Goal: Ask a question

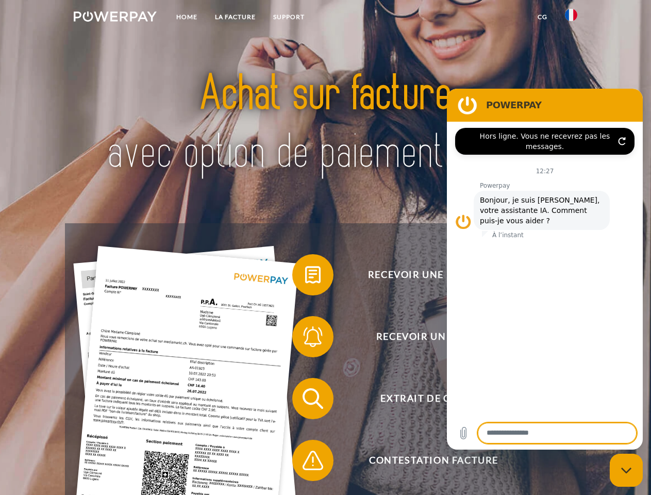
click at [115, 18] on img at bounding box center [115, 16] width 83 height 10
click at [571, 18] on img at bounding box center [571, 15] width 12 height 12
click at [543, 17] on link "CG" at bounding box center [542, 17] width 27 height 19
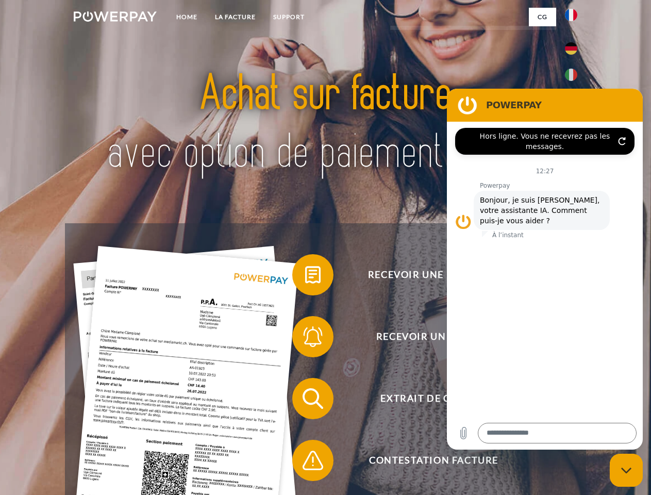
click at [305, 277] on span at bounding box center [298, 275] width 52 height 52
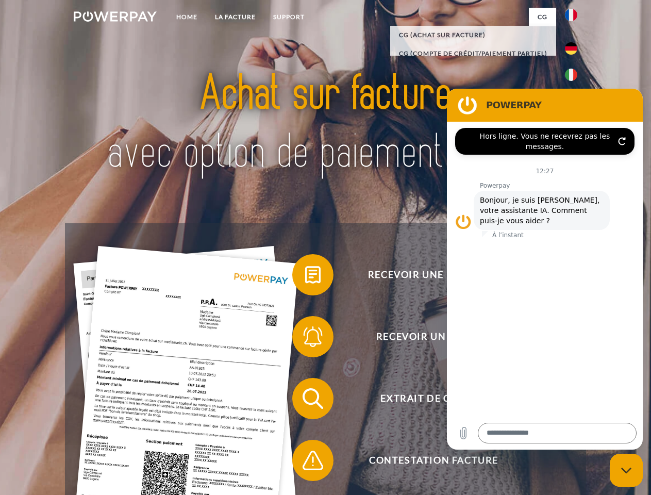
click at [305, 339] on span at bounding box center [298, 337] width 52 height 52
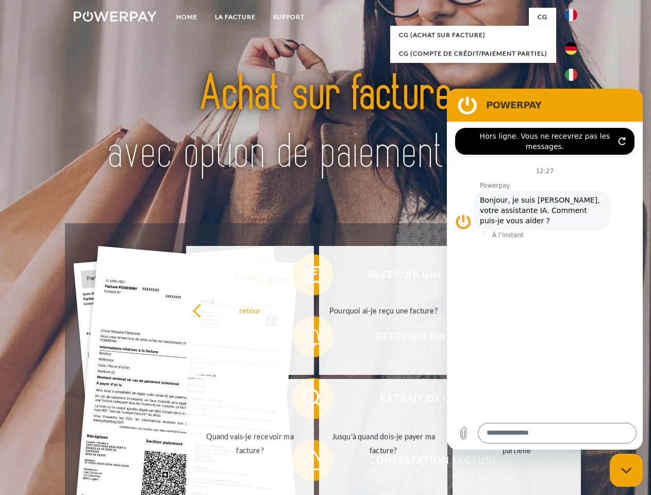
click at [319, 401] on link "Jusqu'à quand dois-je payer ma facture?" at bounding box center [383, 443] width 128 height 129
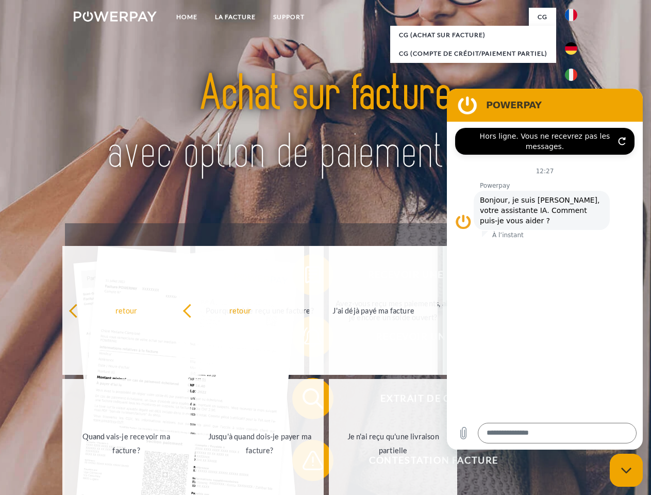
click at [305, 463] on span at bounding box center [298, 461] width 52 height 52
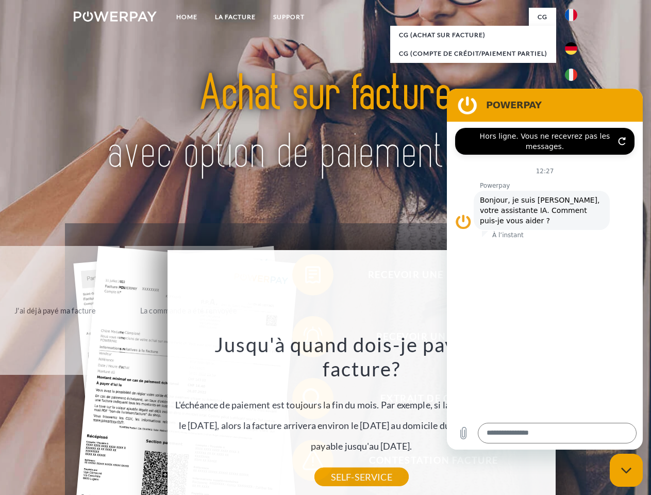
click at [627, 470] on icon "Fermer la fenêtre de messagerie" at bounding box center [626, 470] width 11 height 7
type textarea "*"
